Goal: Obtain resource: Obtain resource

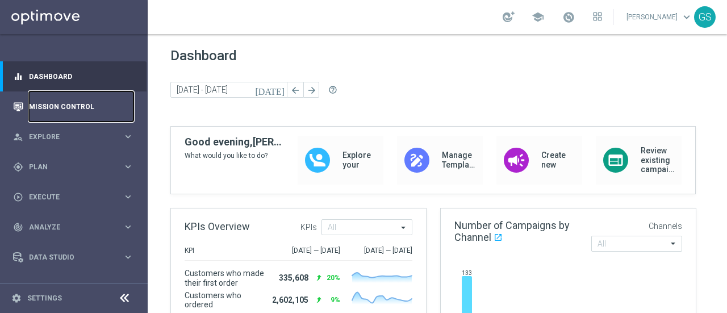
click at [74, 105] on link "Mission Control" at bounding box center [81, 106] width 105 height 30
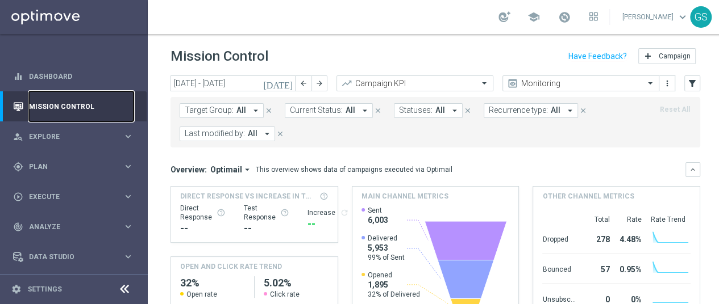
scroll to position [9, 0]
click at [65, 132] on div "person_search Explore" at bounding box center [68, 137] width 110 height 10
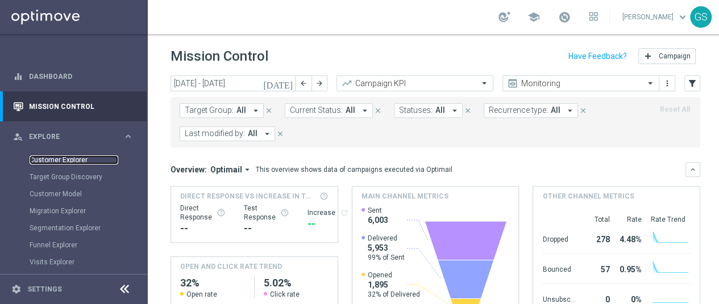
click at [65, 156] on link "Customer Explorer" at bounding box center [74, 160] width 89 height 9
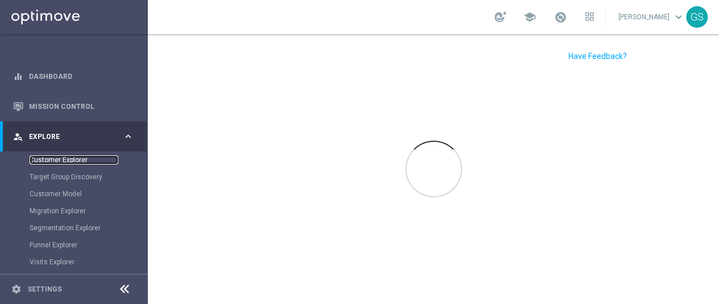
scroll to position [0, 0]
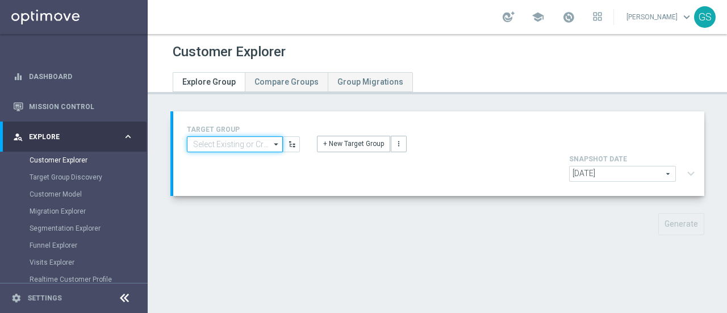
click at [214, 149] on input at bounding box center [235, 144] width 96 height 16
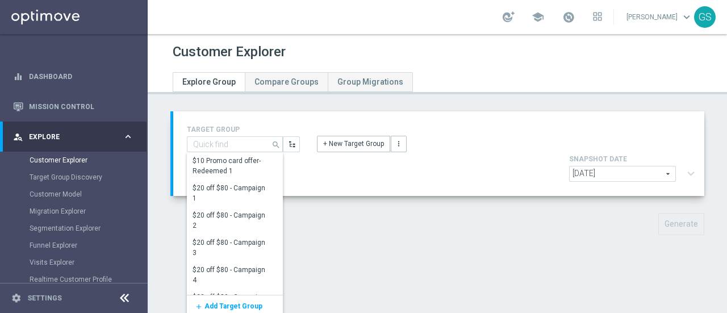
click at [647, 166] on span "[DATE]" at bounding box center [623, 173] width 106 height 15
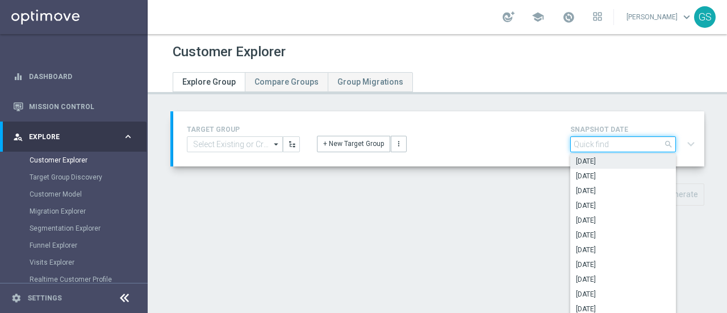
click at [647, 147] on input "search" at bounding box center [623, 144] width 106 height 16
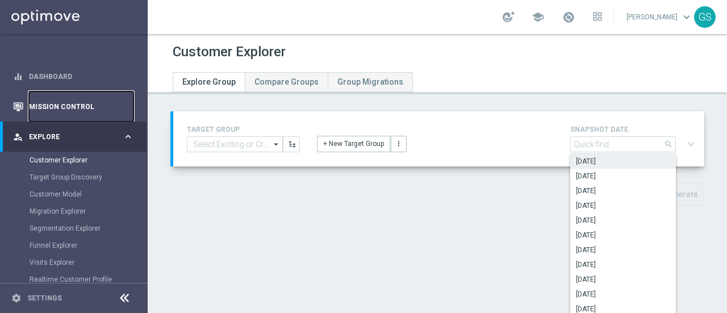
click at [53, 101] on link "Mission Control" at bounding box center [81, 106] width 105 height 30
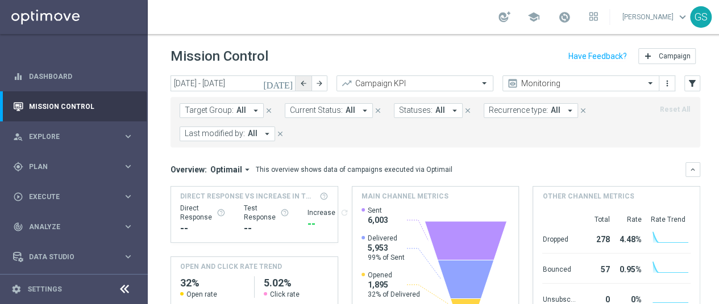
click at [300, 83] on icon "arrow_back" at bounding box center [303, 84] width 8 height 8
type input "[DATE] - [DATE]"
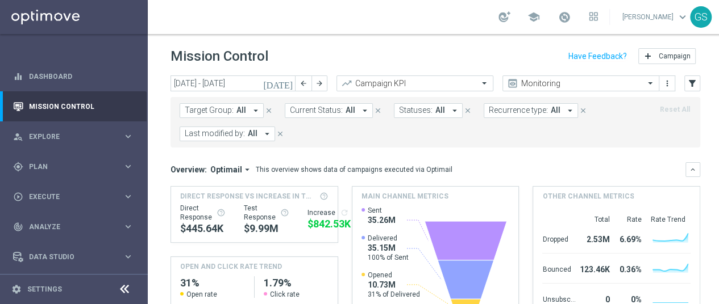
scroll to position [9, 0]
click at [708, 280] on div "[DATE] [DATE] - [DATE] arrow_back arrow_forward Campaign KPI trending_up Monito…" at bounding box center [435, 185] width 575 height 219
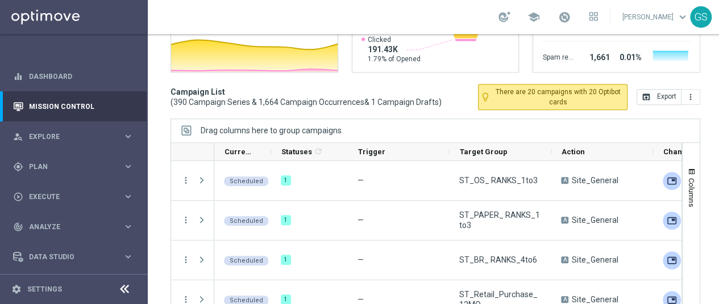
scroll to position [287, 0]
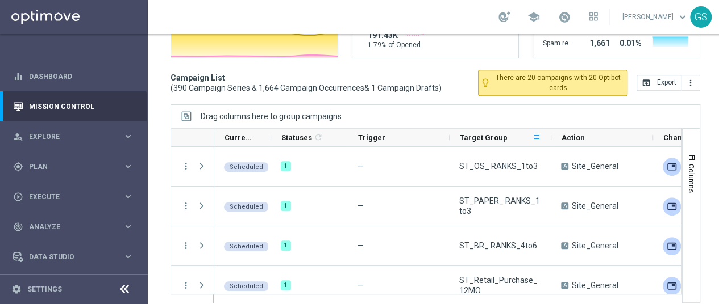
click at [536, 133] on span at bounding box center [536, 137] width 9 height 9
click at [500, 133] on span "Target Group" at bounding box center [484, 137] width 48 height 9
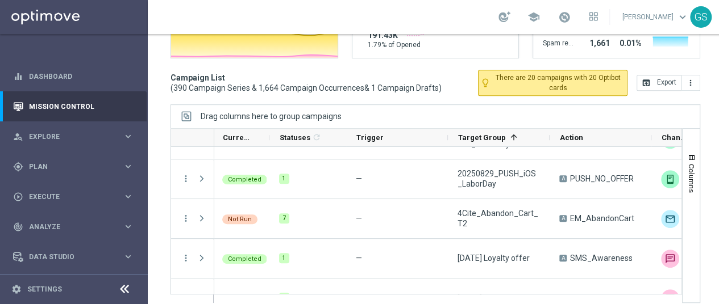
scroll to position [0, 0]
click at [49, 61] on link "Dashboard" at bounding box center [81, 76] width 105 height 30
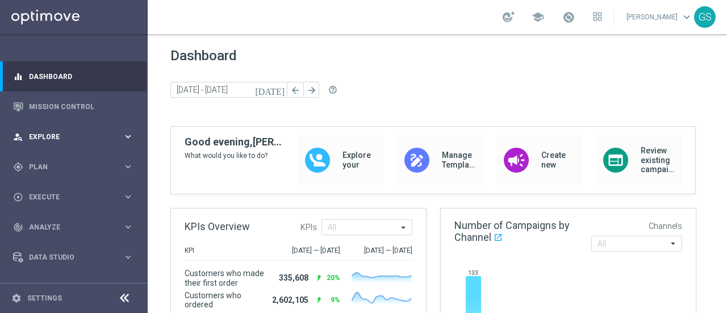
click at [62, 132] on div "person_search Explore" at bounding box center [68, 137] width 110 height 10
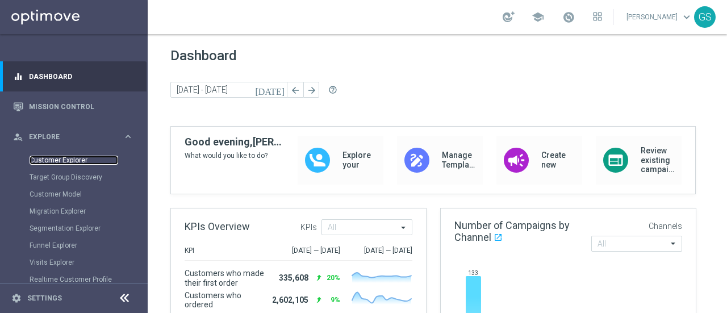
click at [52, 156] on link "Customer Explorer" at bounding box center [74, 160] width 89 height 9
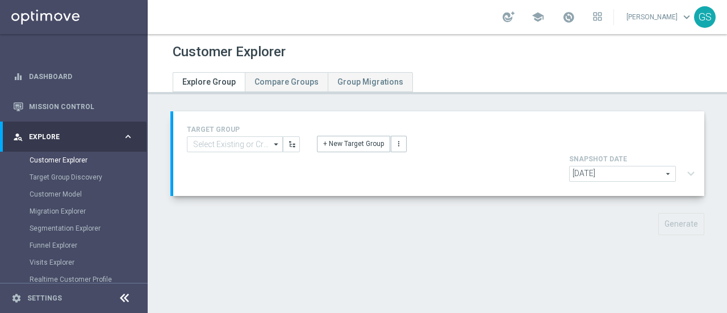
click at [619, 166] on span "[DATE]" at bounding box center [623, 173] width 106 height 15
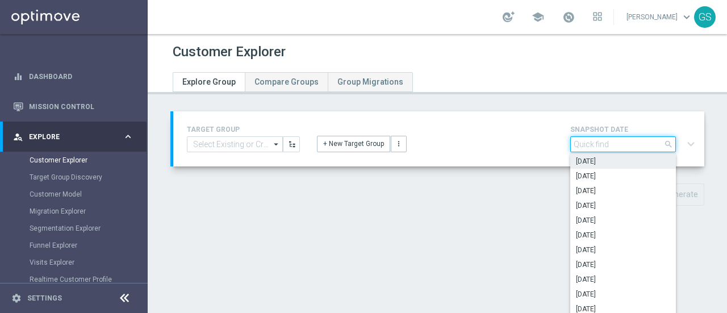
click at [619, 144] on input "search" at bounding box center [623, 144] width 106 height 16
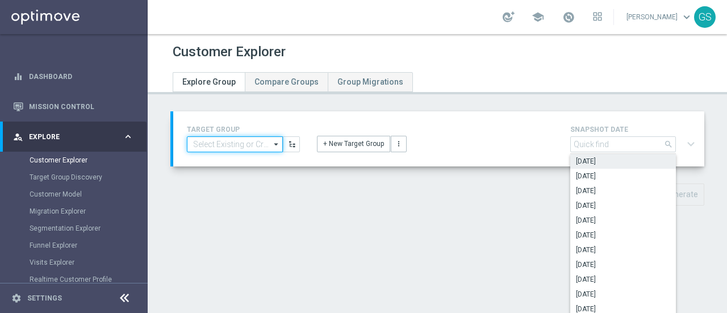
click at [254, 149] on input at bounding box center [235, 144] width 96 height 16
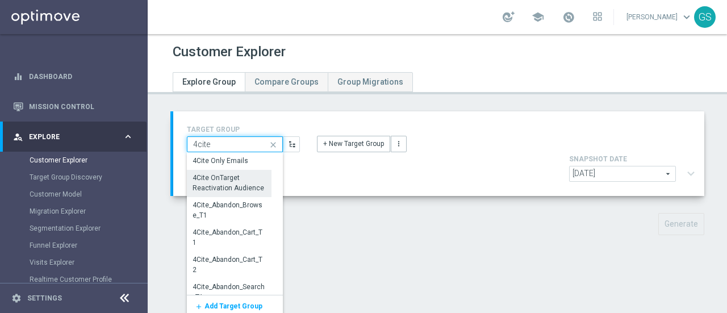
type input "4cite"
click at [245, 185] on div "4Cite OnTarget Reactivation Audience" at bounding box center [229, 183] width 72 height 20
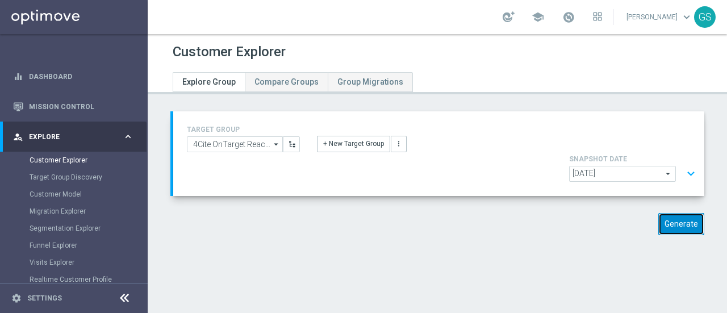
click at [673, 213] on button "Generate" at bounding box center [681, 224] width 46 height 22
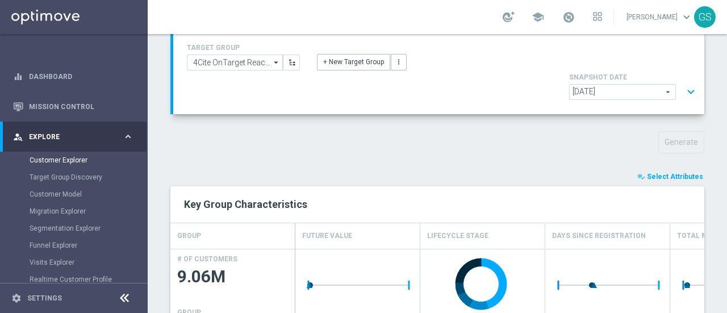
scroll to position [89, 0]
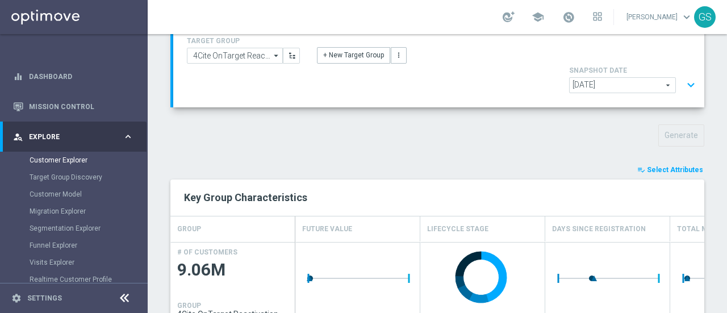
click at [649, 166] on span "Select Attributes" at bounding box center [675, 170] width 56 height 8
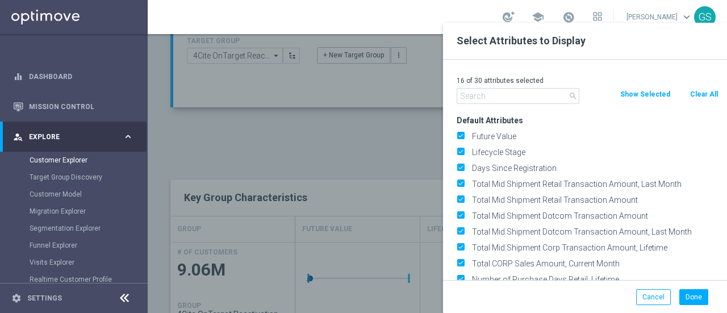
click at [692, 95] on button "Clear All" at bounding box center [704, 94] width 30 height 12
checkbox input "false"
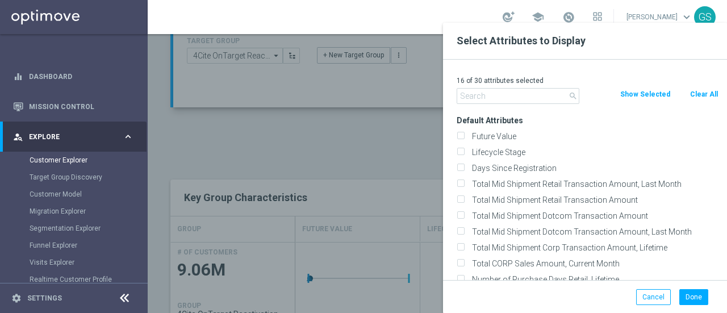
checkbox input "false"
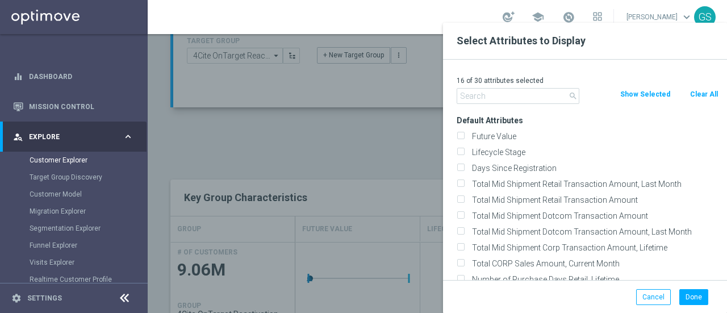
checkbox input "false"
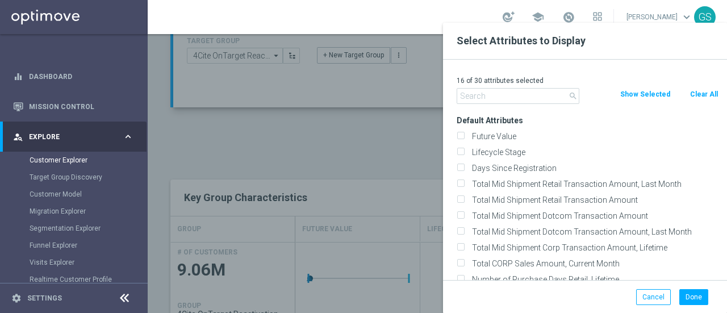
checkbox input "false"
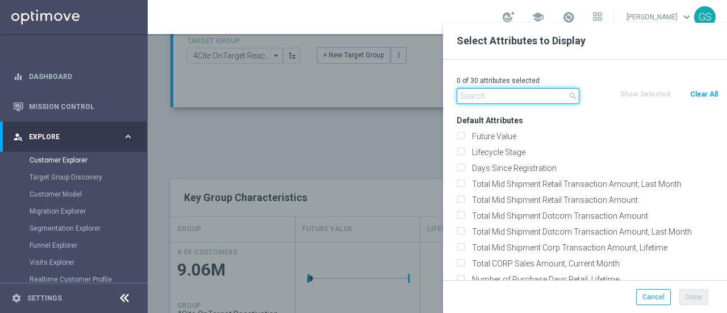
click at [532, 98] on input "text" at bounding box center [518, 96] width 123 height 16
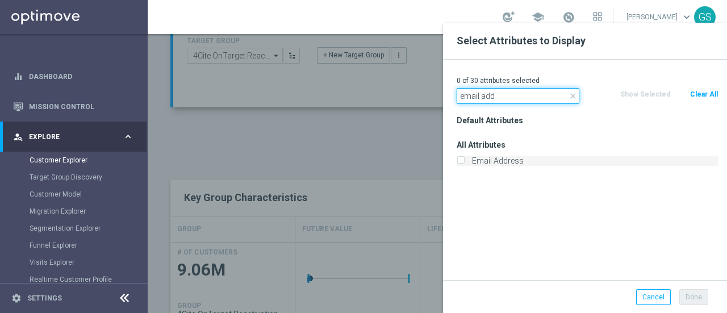
type input "email add"
click at [533, 161] on label "Email Address" at bounding box center [593, 161] width 250 height 10
click at [464, 161] on input "Email Address" at bounding box center [460, 161] width 7 height 7
checkbox input "true"
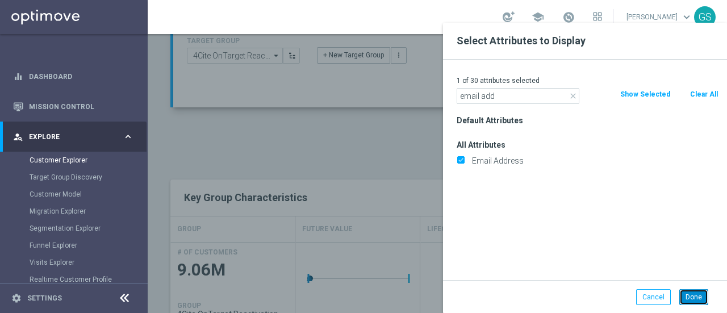
click at [685, 295] on button "Done" at bounding box center [693, 297] width 29 height 16
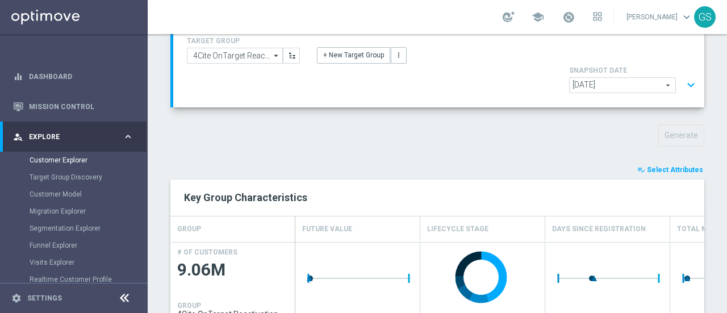
type input "Search"
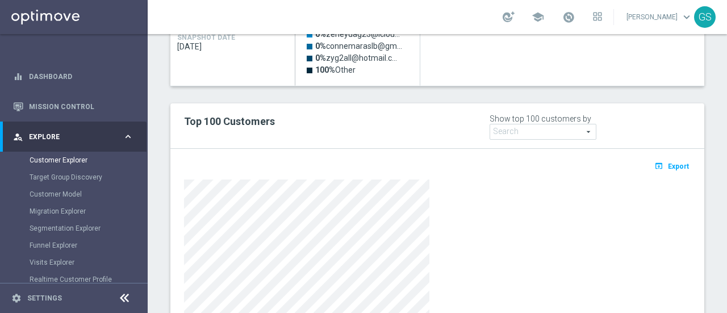
scroll to position [391, 0]
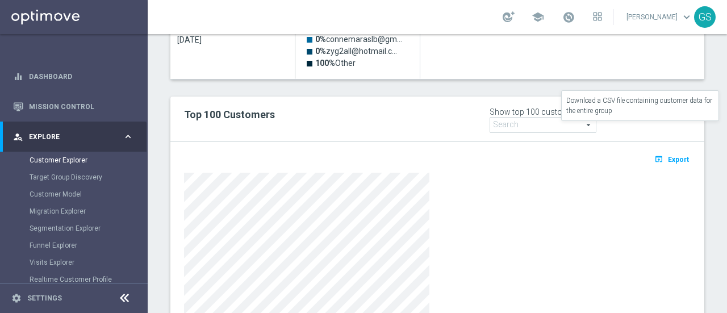
click at [669, 156] on span "Export" at bounding box center [678, 160] width 21 height 8
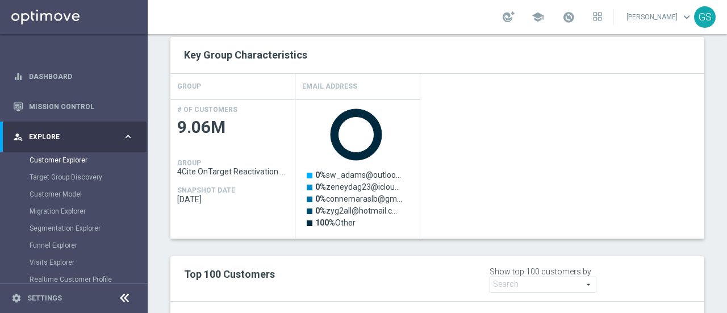
scroll to position [0, 0]
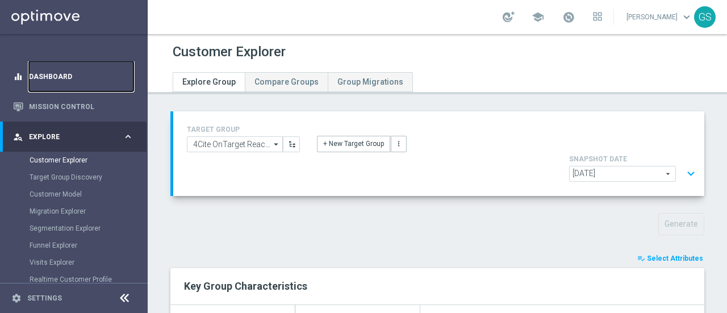
click at [66, 72] on link "Dashboard" at bounding box center [81, 76] width 105 height 30
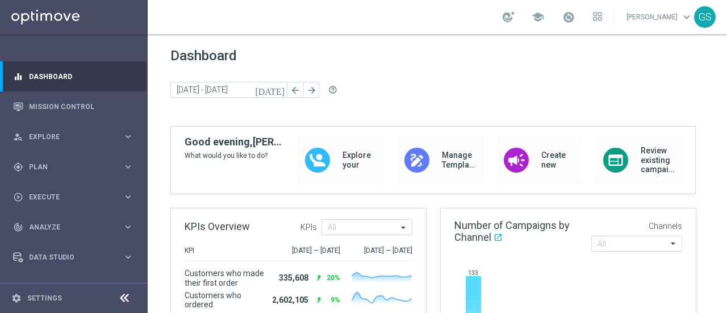
click at [625, 23] on link "[PERSON_NAME] keyboard_arrow_down" at bounding box center [659, 17] width 69 height 17
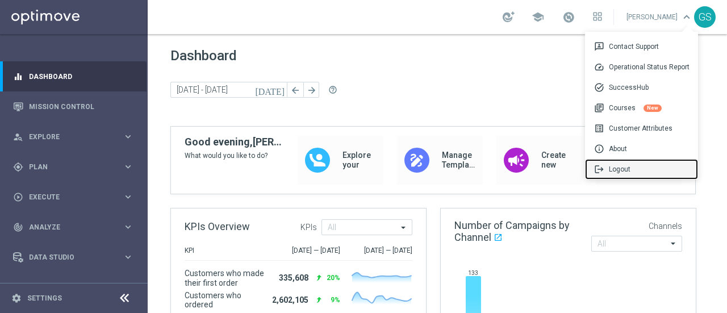
click at [617, 169] on div "logout Logout" at bounding box center [641, 169] width 113 height 20
